Goal: Information Seeking & Learning: Learn about a topic

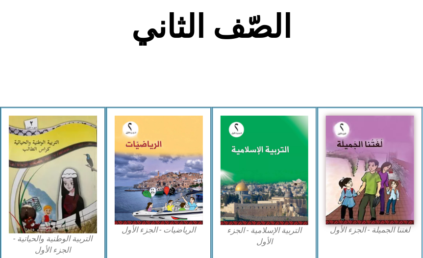
scroll to position [222, 0]
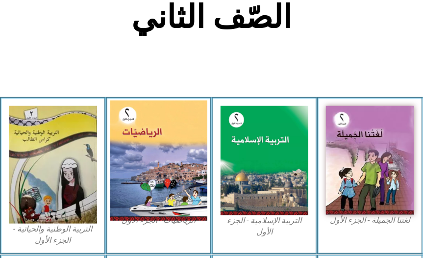
click at [153, 146] on img at bounding box center [158, 160] width 97 height 120
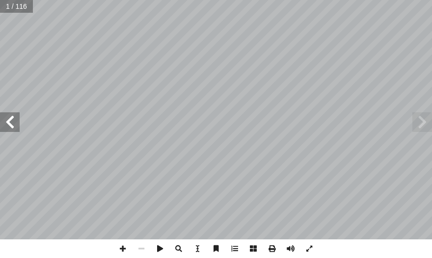
click at [7, 122] on span at bounding box center [10, 122] width 20 height 20
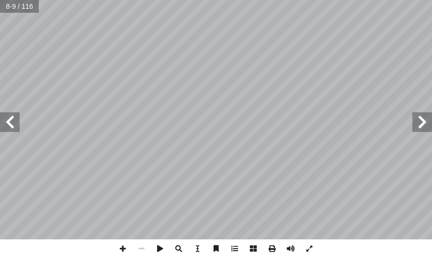
click at [6, 126] on span at bounding box center [10, 122] width 20 height 20
click at [7, 126] on span at bounding box center [10, 122] width 20 height 20
click at [124, 251] on span at bounding box center [122, 248] width 19 height 19
click at [12, 120] on span at bounding box center [10, 122] width 20 height 20
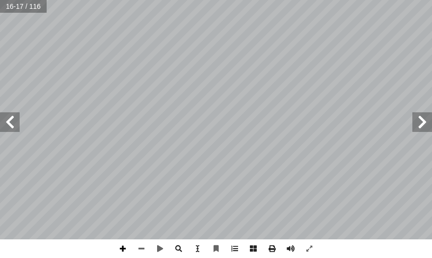
click at [123, 246] on span at bounding box center [122, 248] width 19 height 19
